Goal: Transaction & Acquisition: Purchase product/service

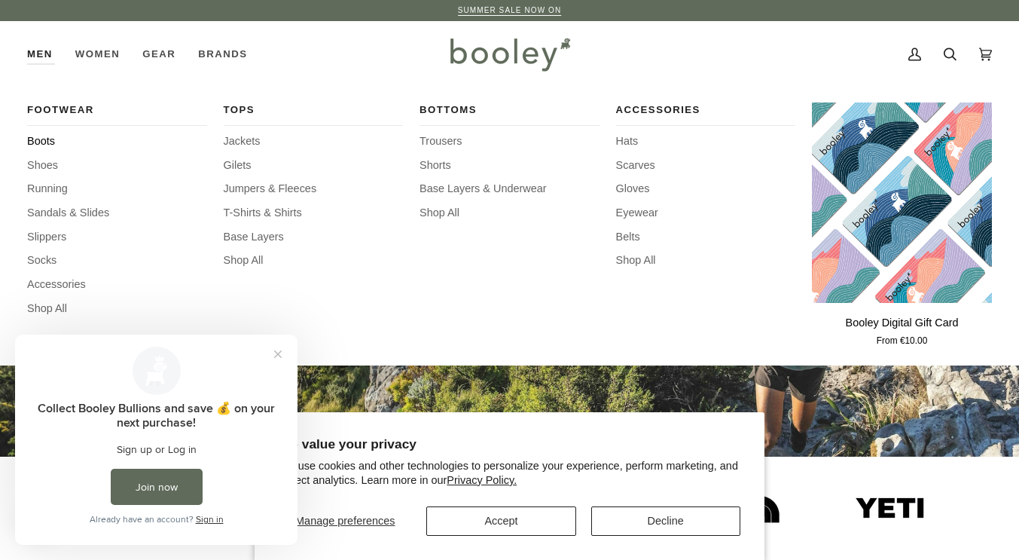
click at [45, 140] on span "Boots" at bounding box center [117, 141] width 180 height 17
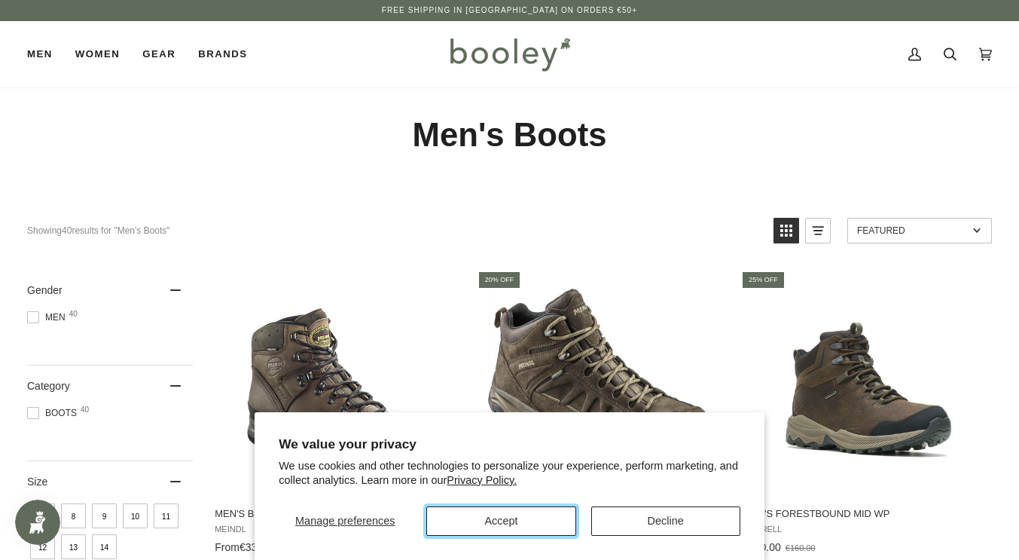
click at [511, 525] on button "Accept" at bounding box center [500, 520] width 149 height 29
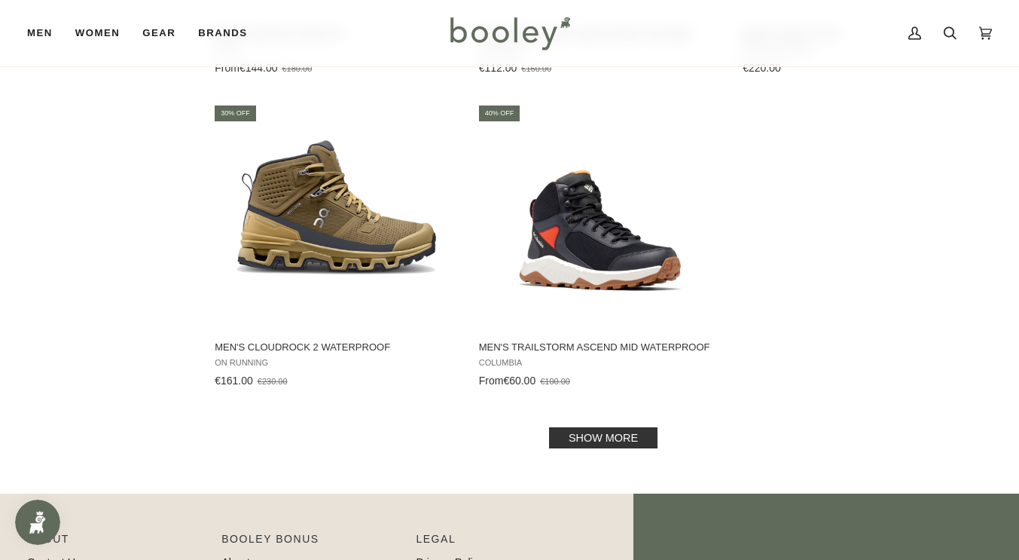
scroll to position [2059, 0]
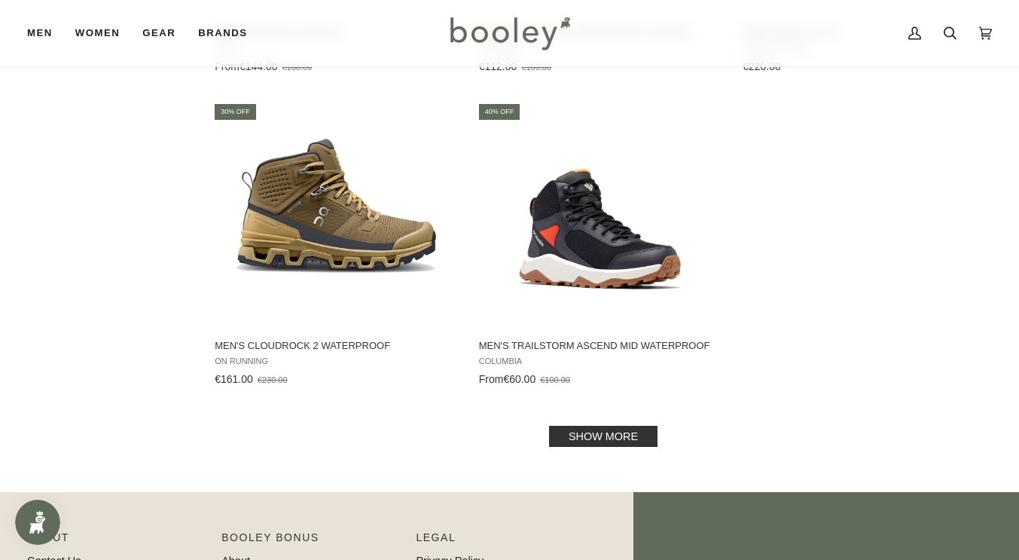
click at [606, 426] on link "Show more" at bounding box center [603, 436] width 108 height 21
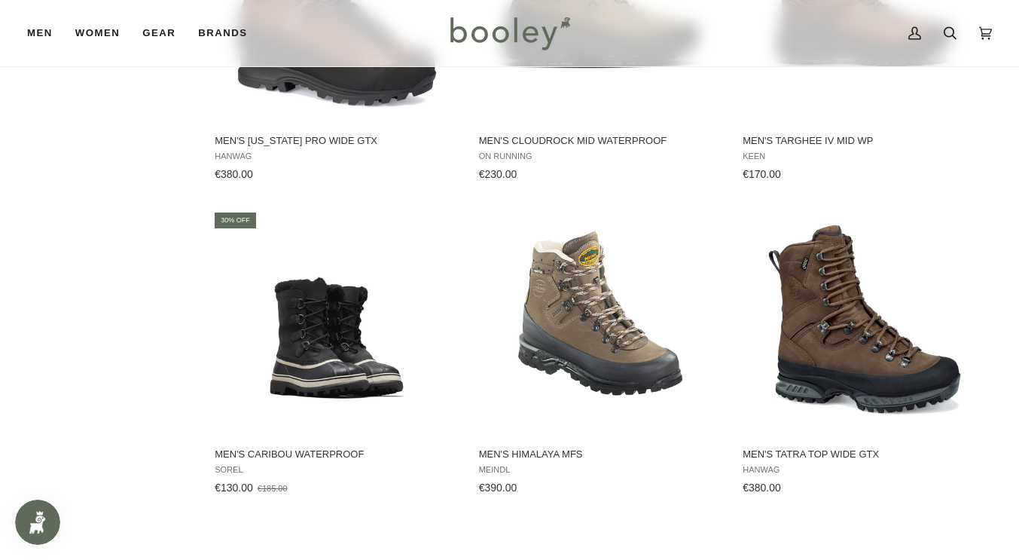
scroll to position [3829, 0]
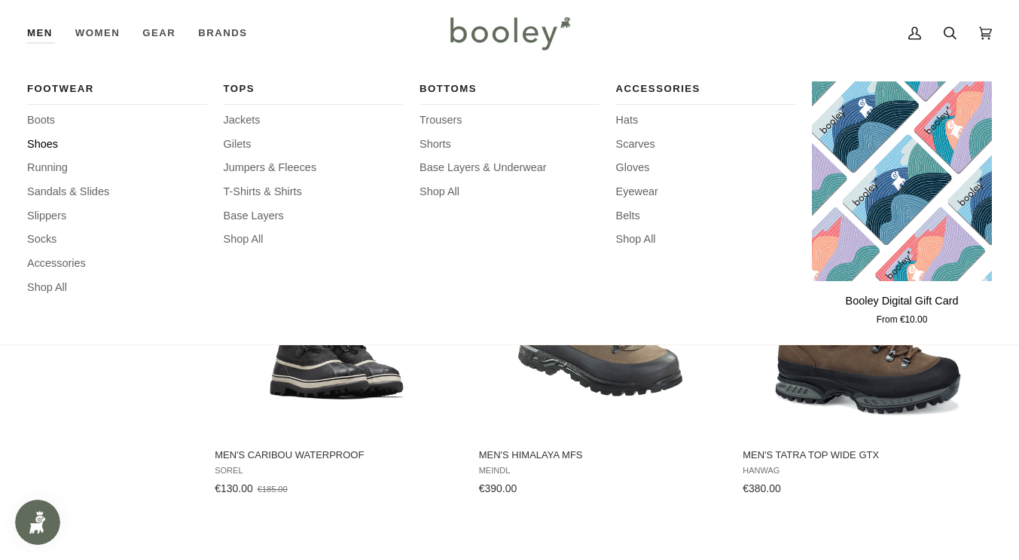
click at [41, 137] on span "Shoes" at bounding box center [117, 144] width 180 height 17
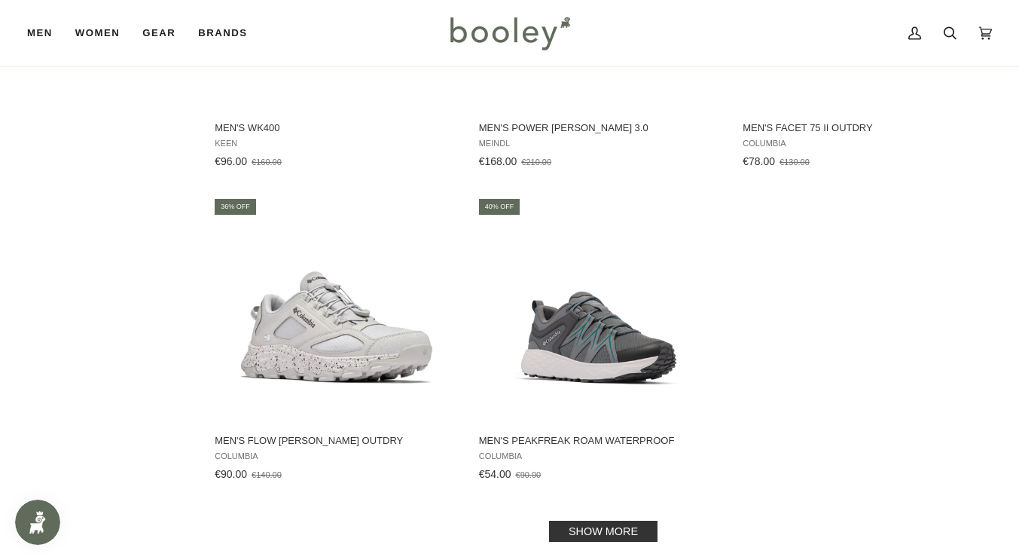
scroll to position [1952, 0]
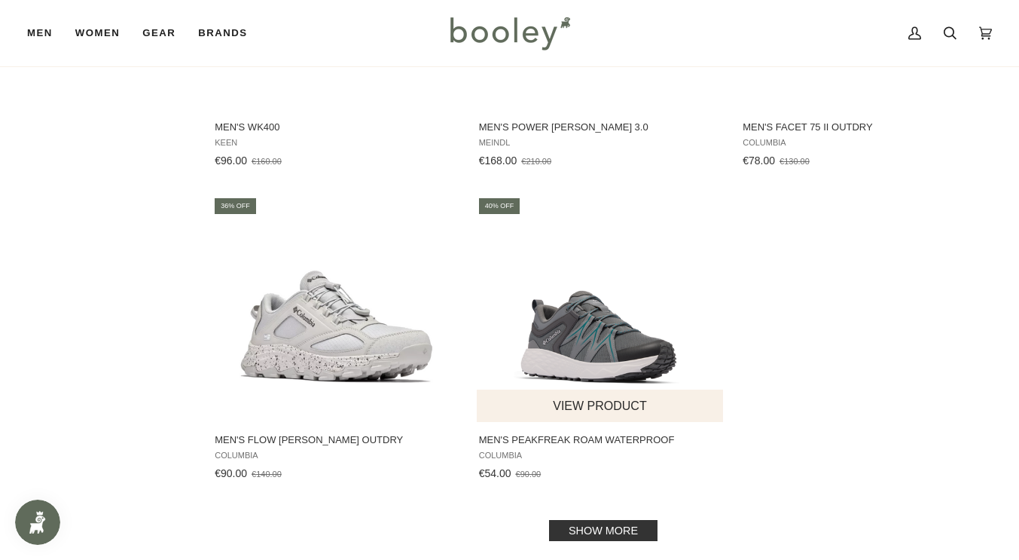
click at [636, 346] on img "Men's Peakfreak Roam Waterproof" at bounding box center [600, 309] width 226 height 226
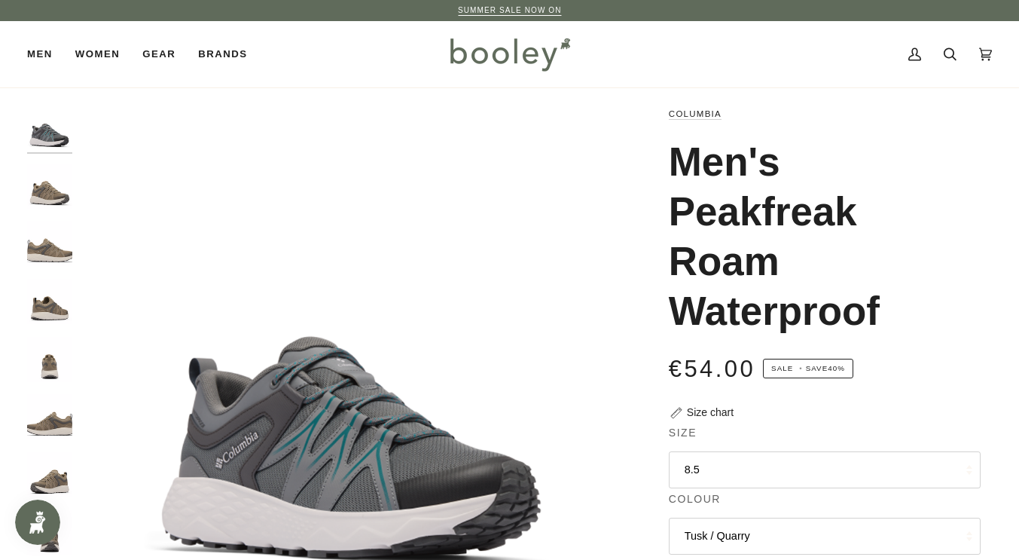
click at [51, 185] on img "Columbia Men's Peakfreak Roam Waterproof Tusk / Quarry - Booley Galway" at bounding box center [49, 185] width 45 height 45
